Goal: Obtain resource: Download file/media

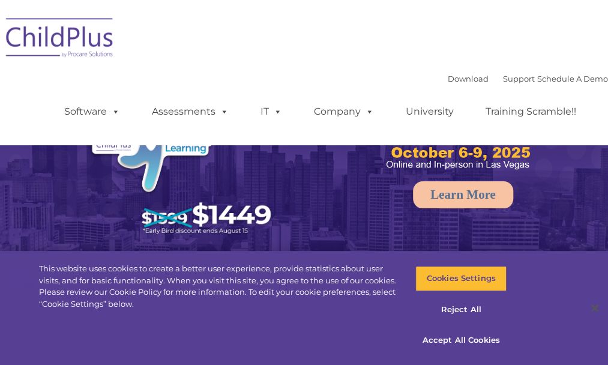
select select "MEDIUM"
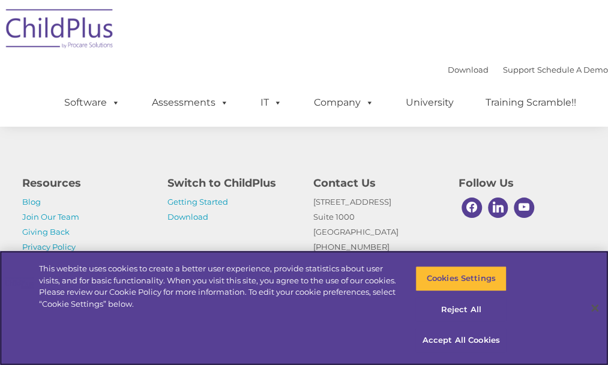
scroll to position [1529, 0]
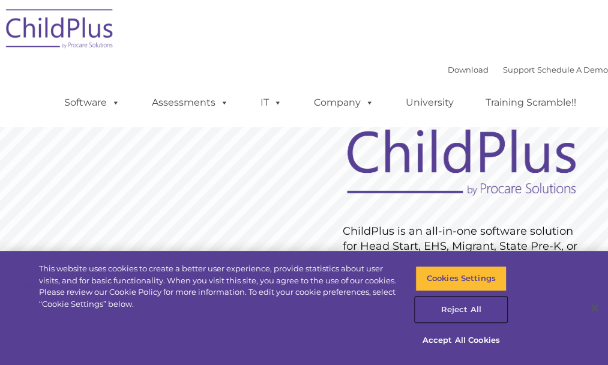
click at [458, 311] on button "Reject All" at bounding box center [461, 309] width 91 height 25
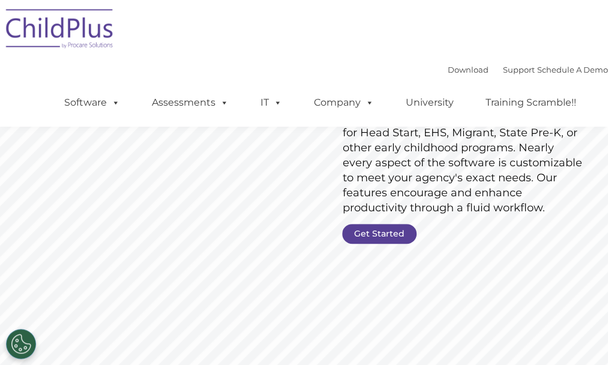
scroll to position [119, 0]
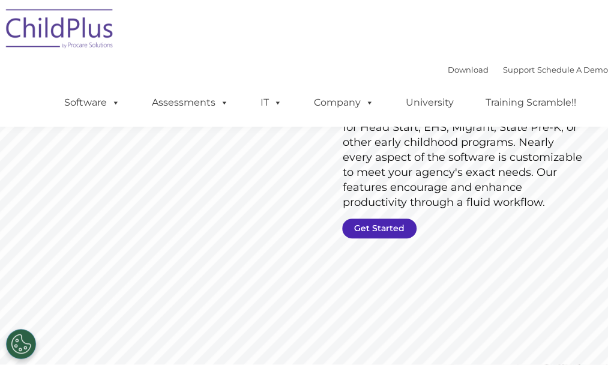
click at [378, 228] on link "Get Started" at bounding box center [379, 229] width 74 height 20
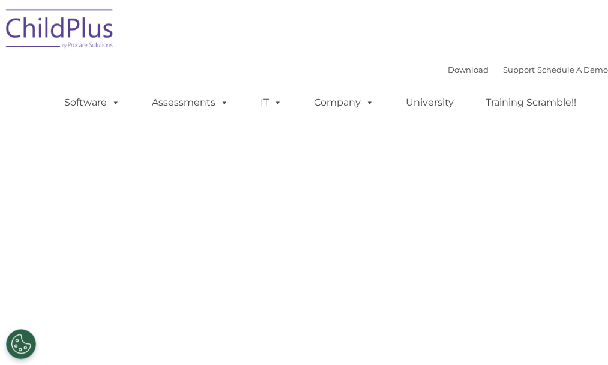
select select "MEDIUM"
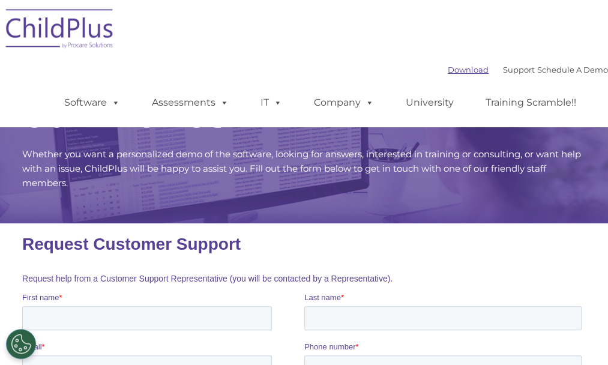
click at [448, 71] on link "Download" at bounding box center [468, 70] width 41 height 10
